Goal: Information Seeking & Learning: Learn about a topic

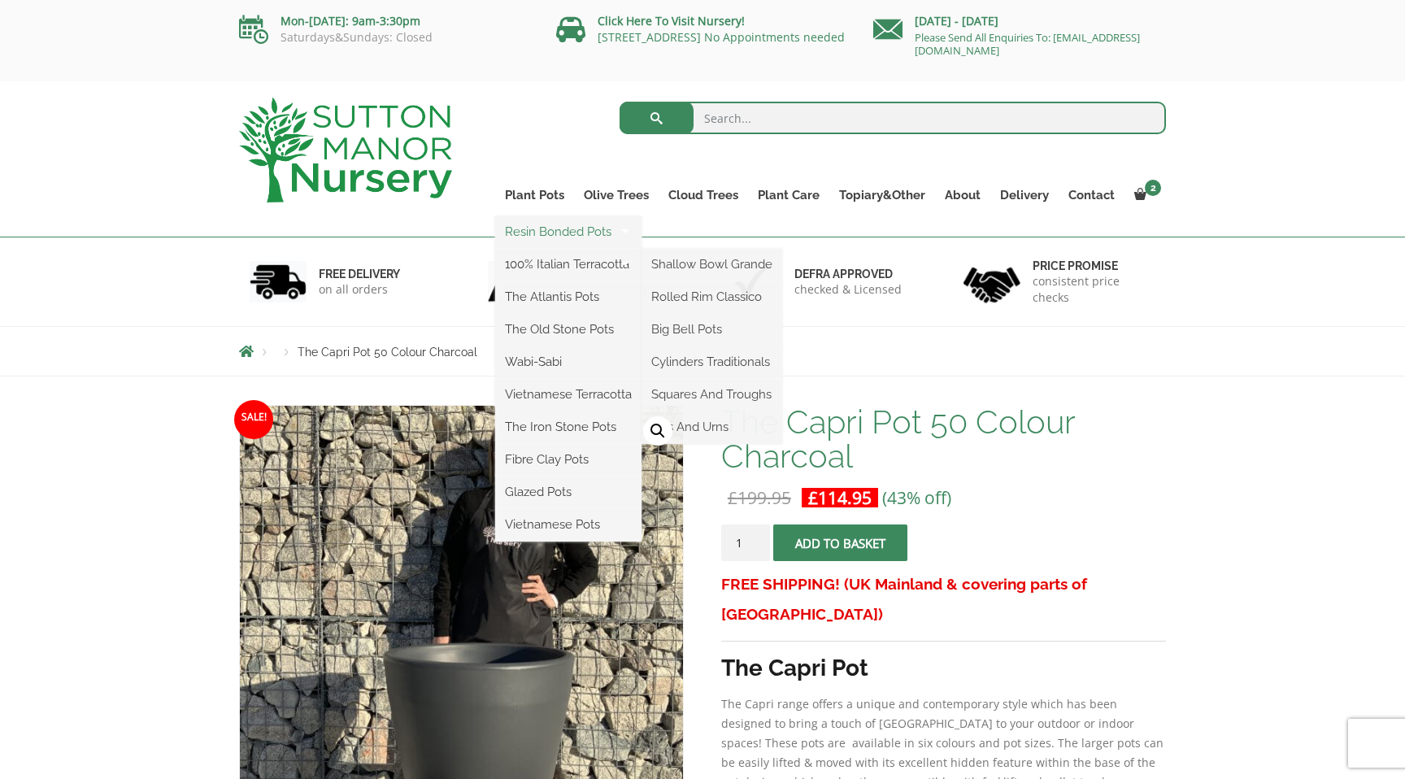
click at [604, 235] on link "Resin Bonded Pots" at bounding box center [568, 231] width 146 height 24
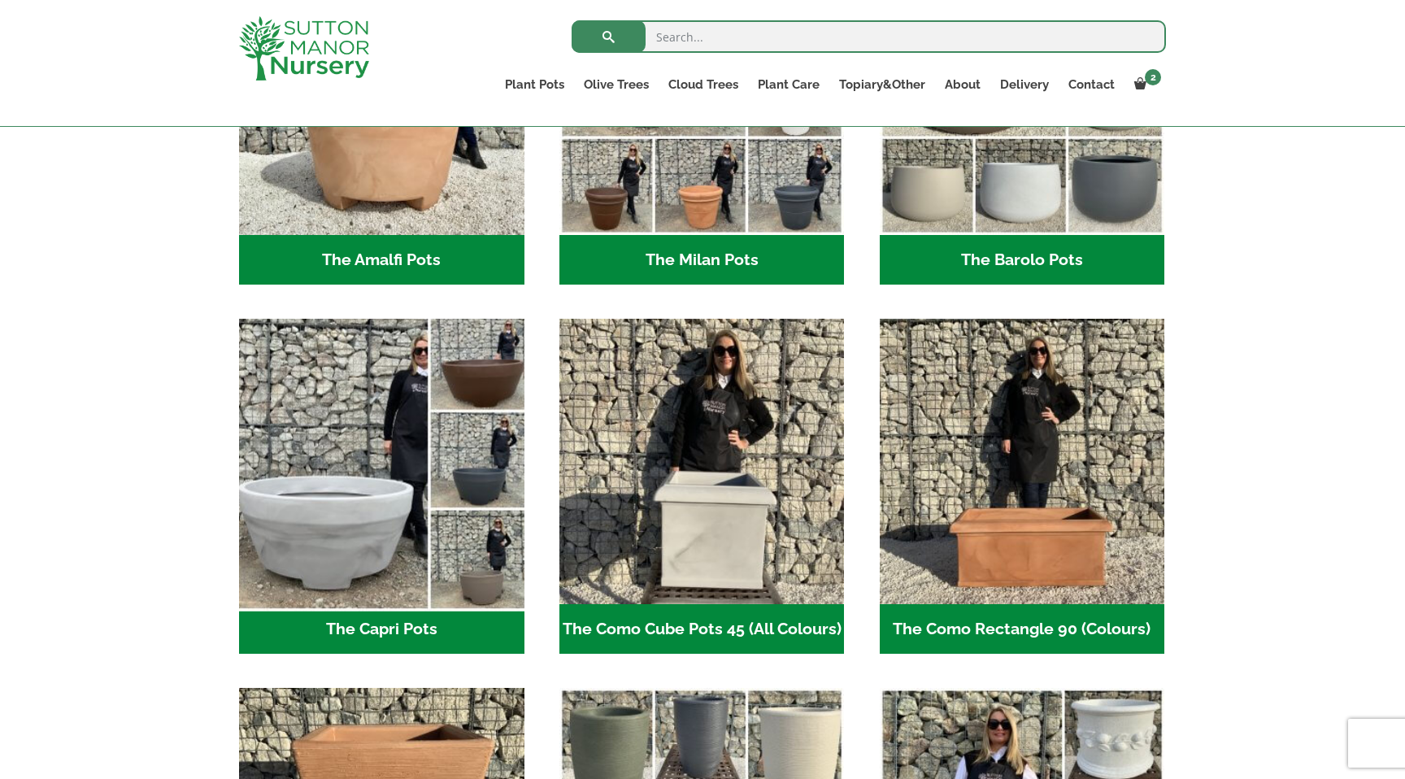
scroll to position [615, 0]
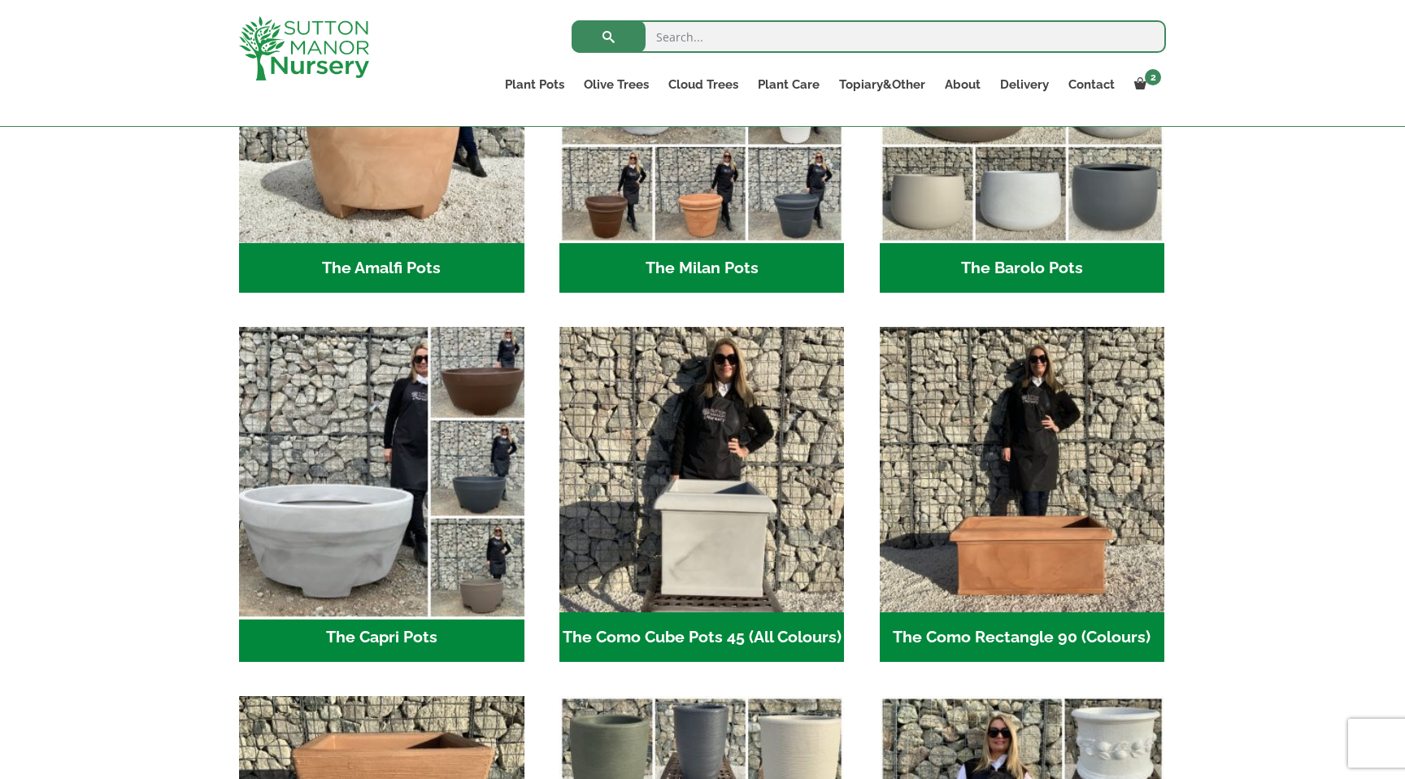
click at [402, 450] on img "Visit product category The Capri Pots" at bounding box center [381, 469] width 299 height 299
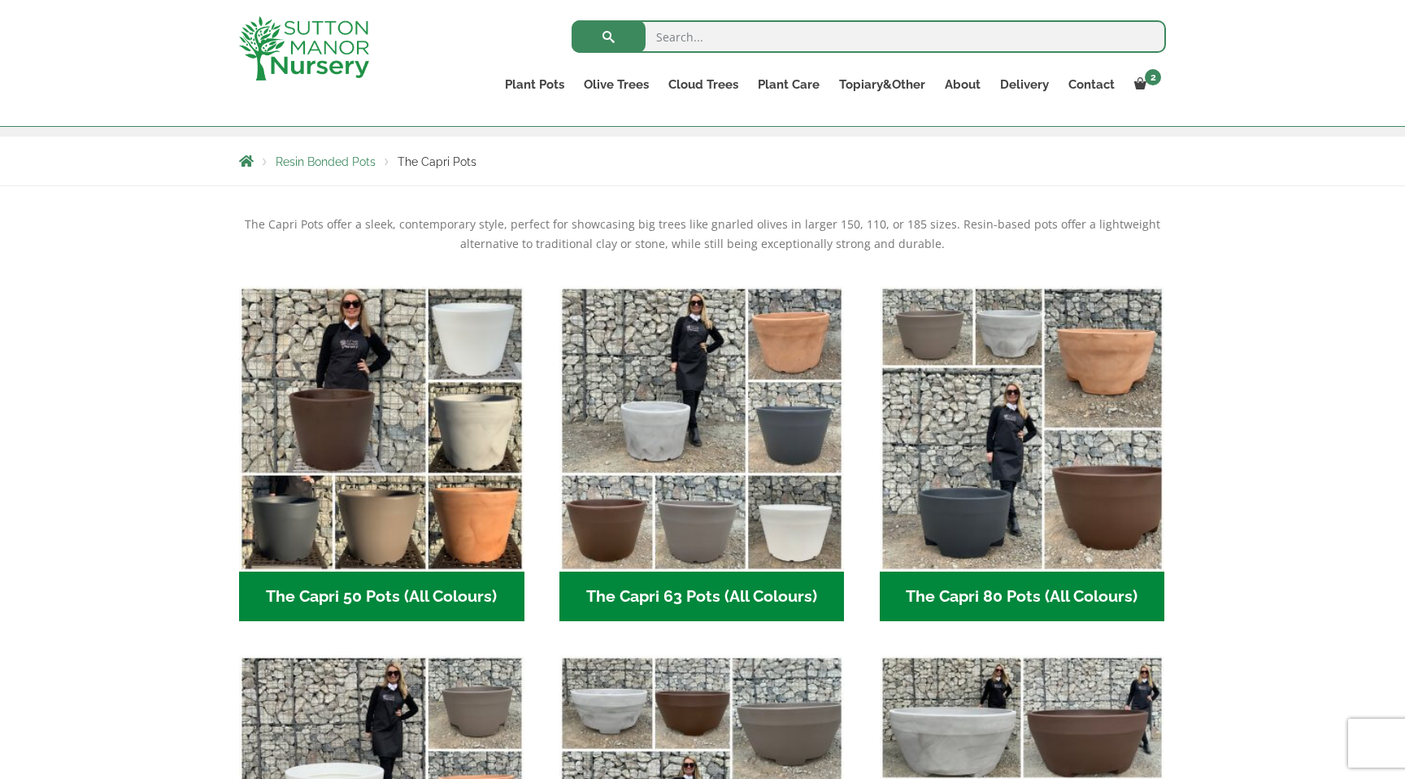
scroll to position [152, 0]
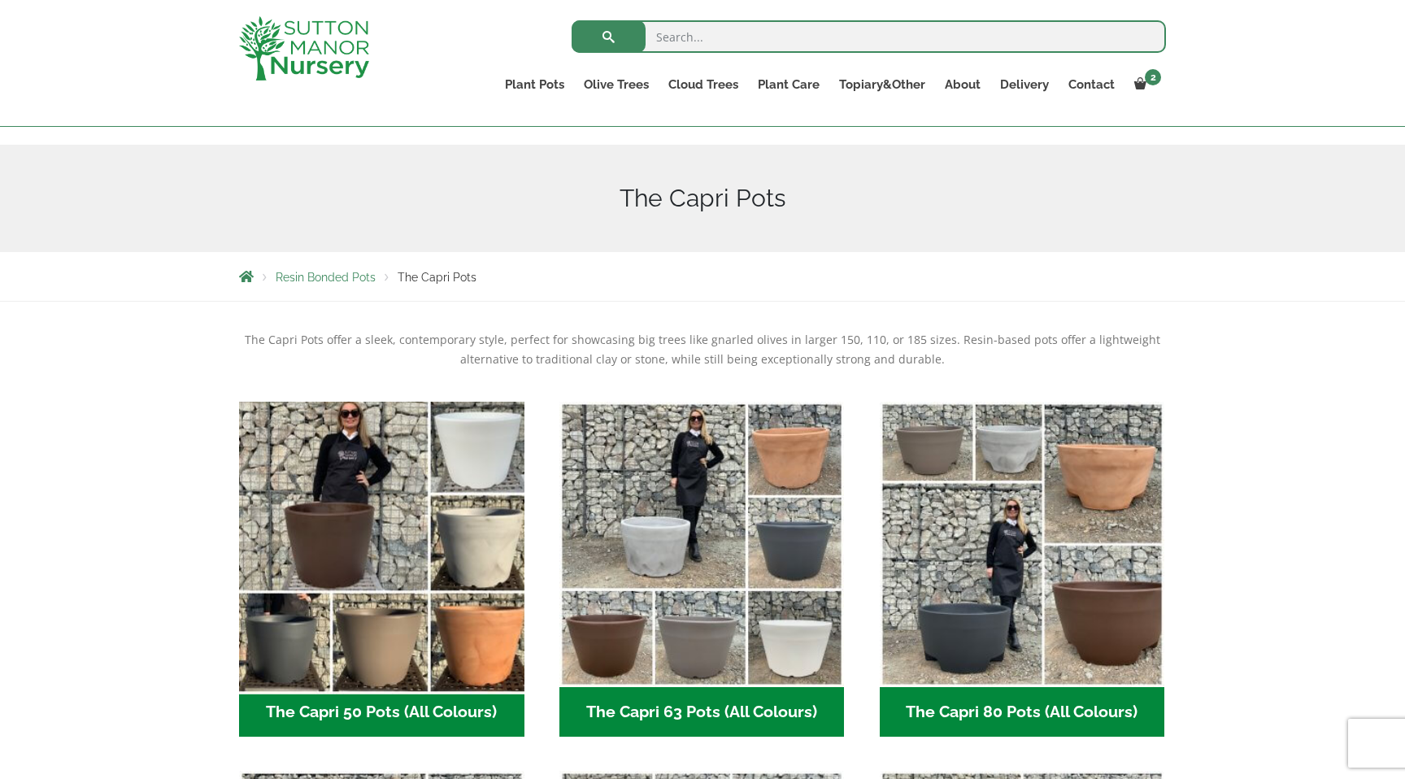
click at [399, 480] on img "Visit product category The Capri 50 Pots (All Colours)" at bounding box center [381, 543] width 299 height 299
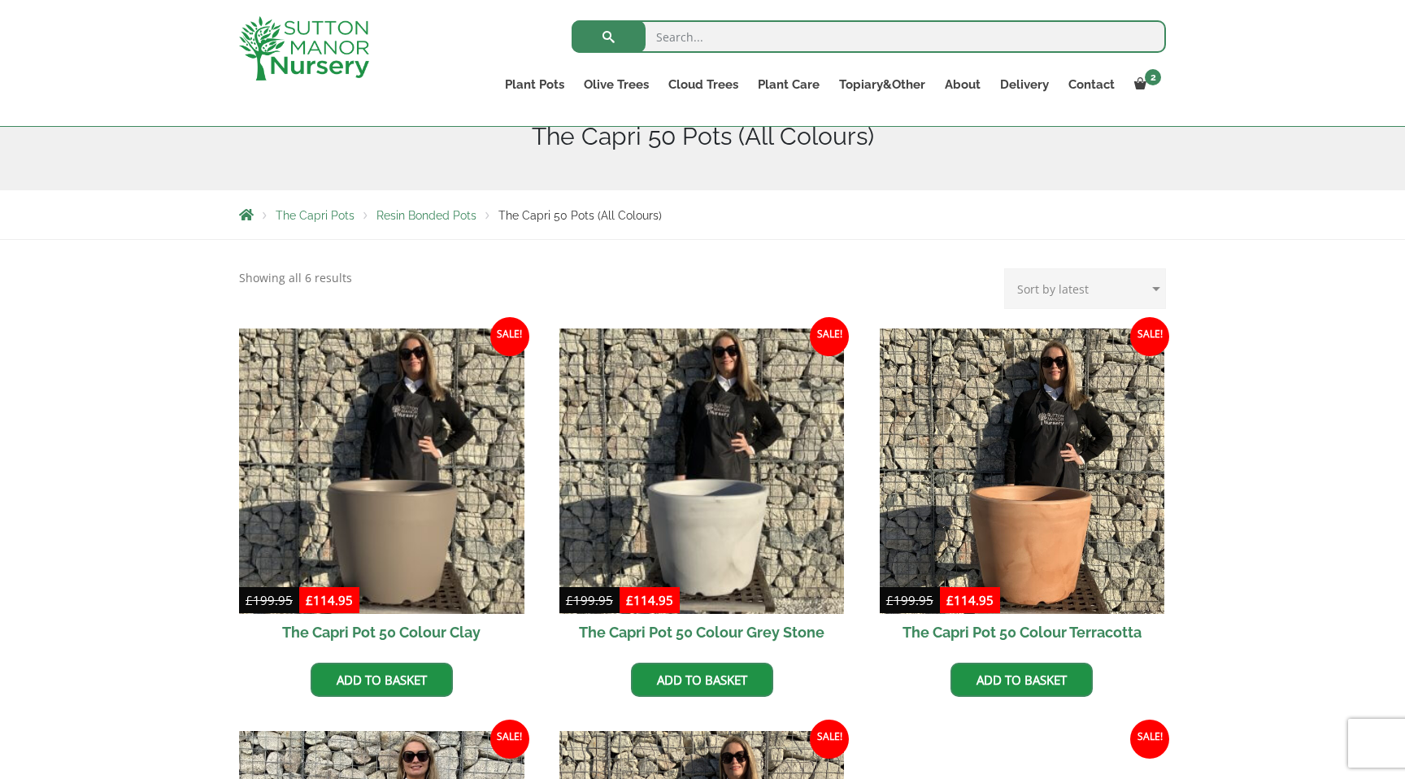
scroll to position [183, 0]
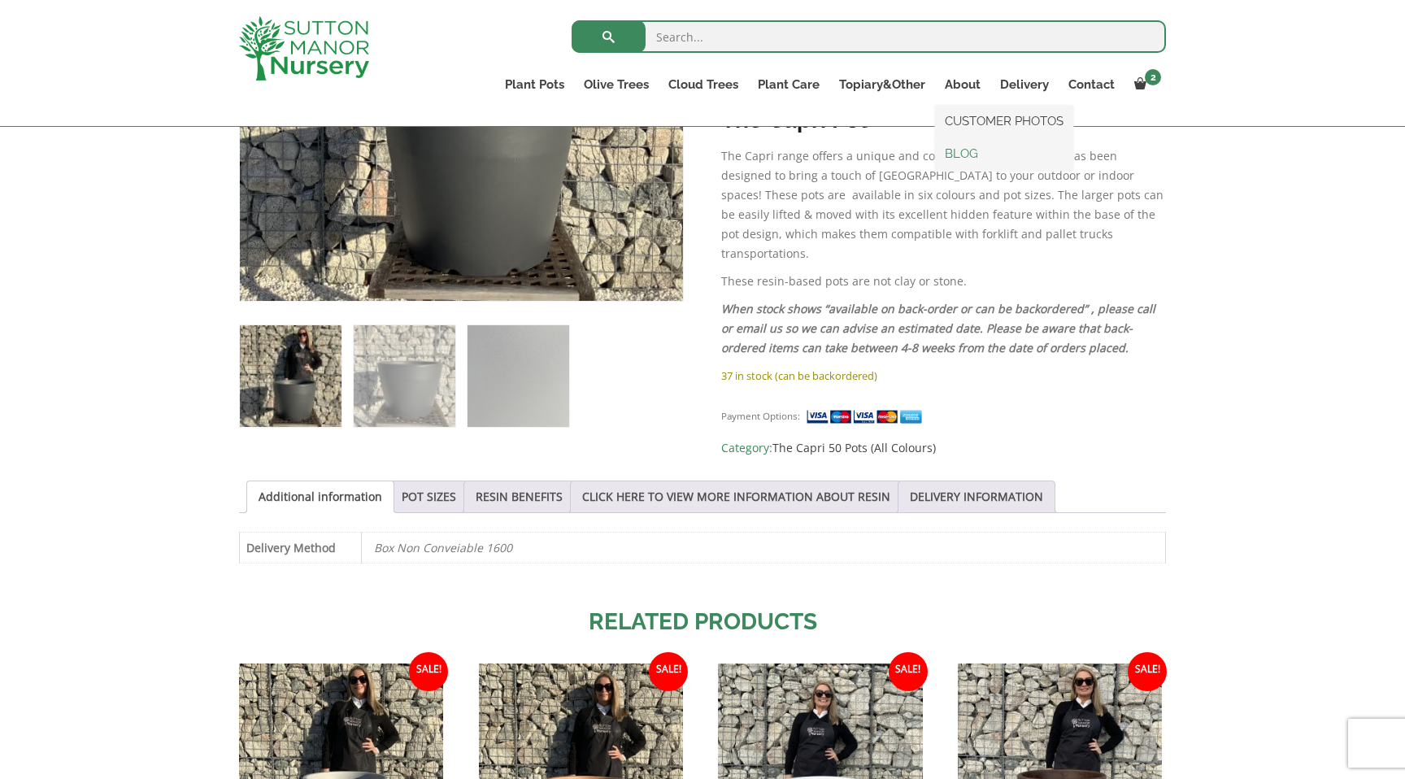
scroll to position [519, 0]
click at [417, 489] on link "POT SIZES" at bounding box center [429, 495] width 54 height 31
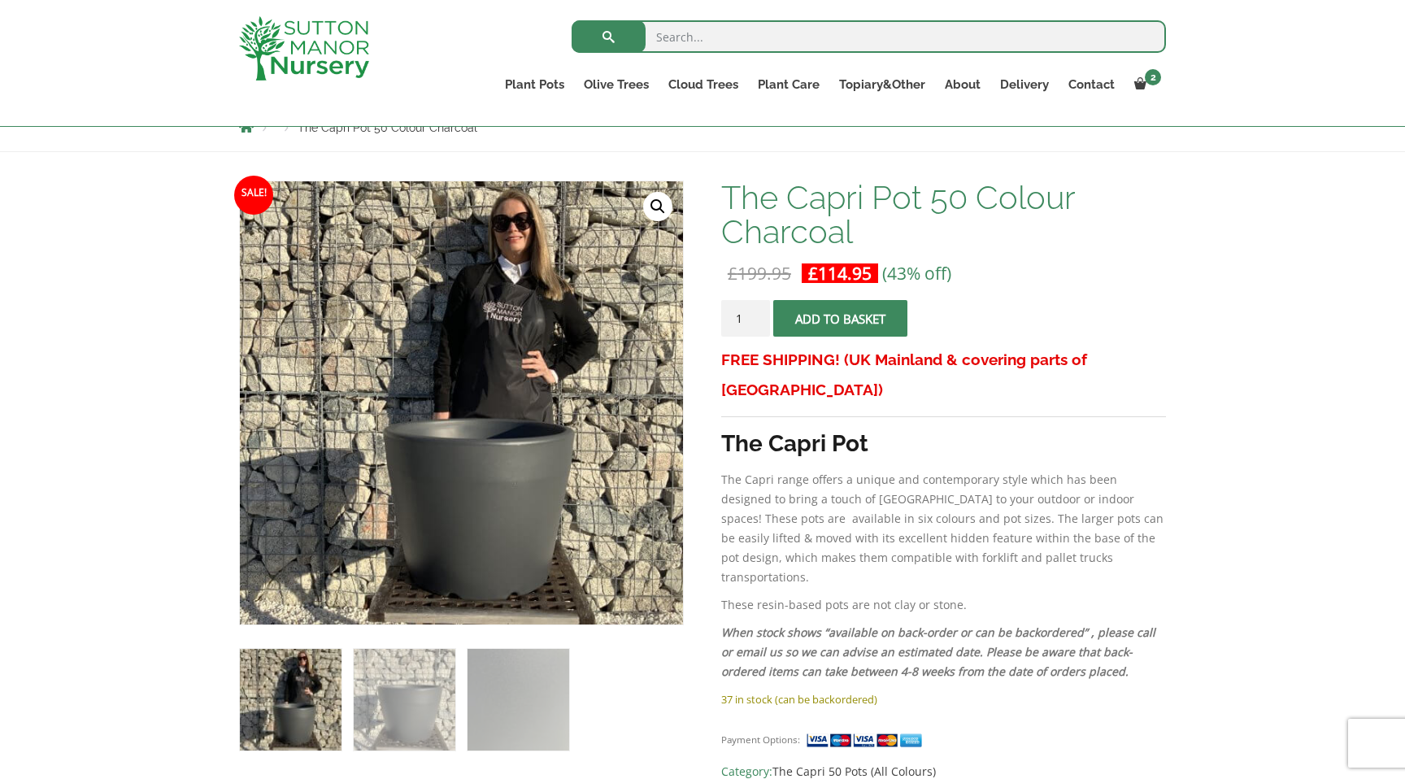
scroll to position [197, 0]
